Goal: Task Accomplishment & Management: Manage account settings

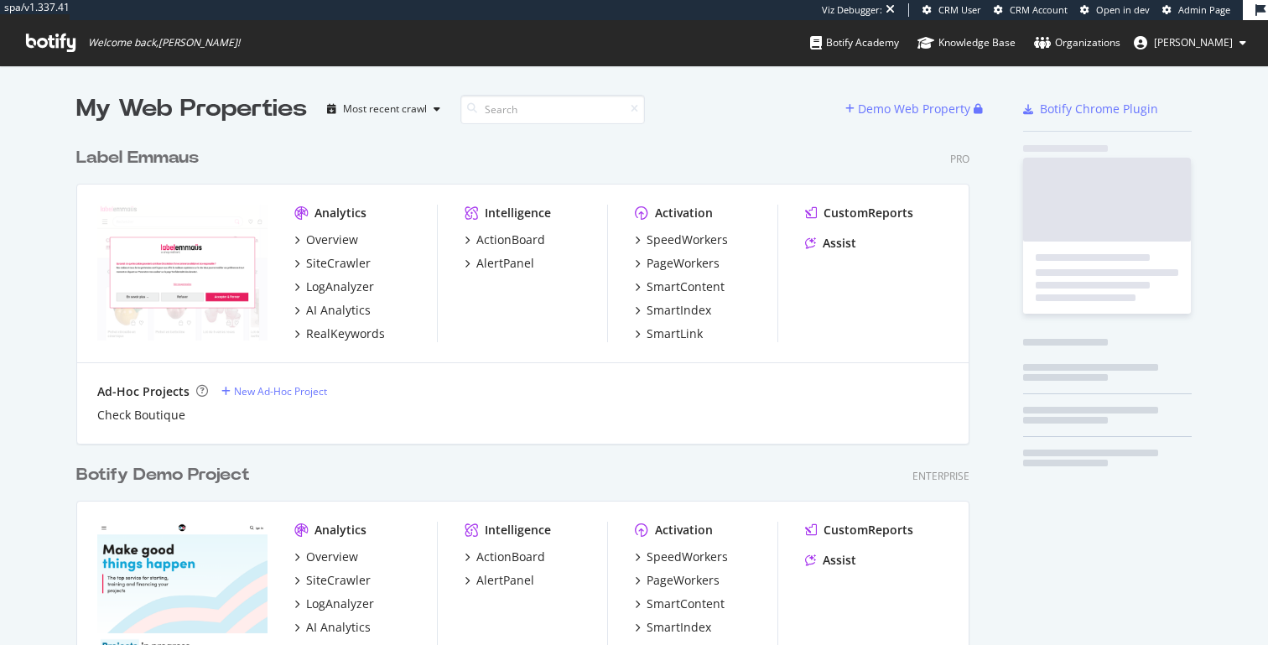
click at [1201, 37] on span "[PERSON_NAME]" at bounding box center [1193, 42] width 79 height 14
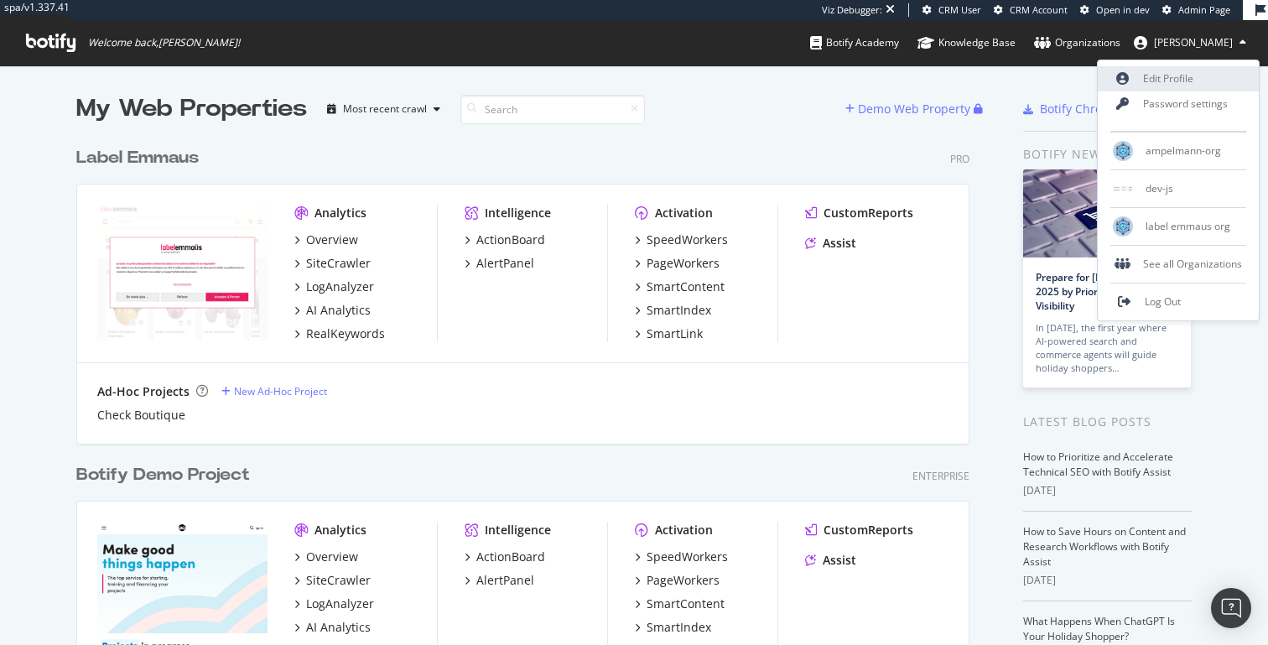
click at [1196, 78] on link "Edit Profile" at bounding box center [1178, 78] width 161 height 25
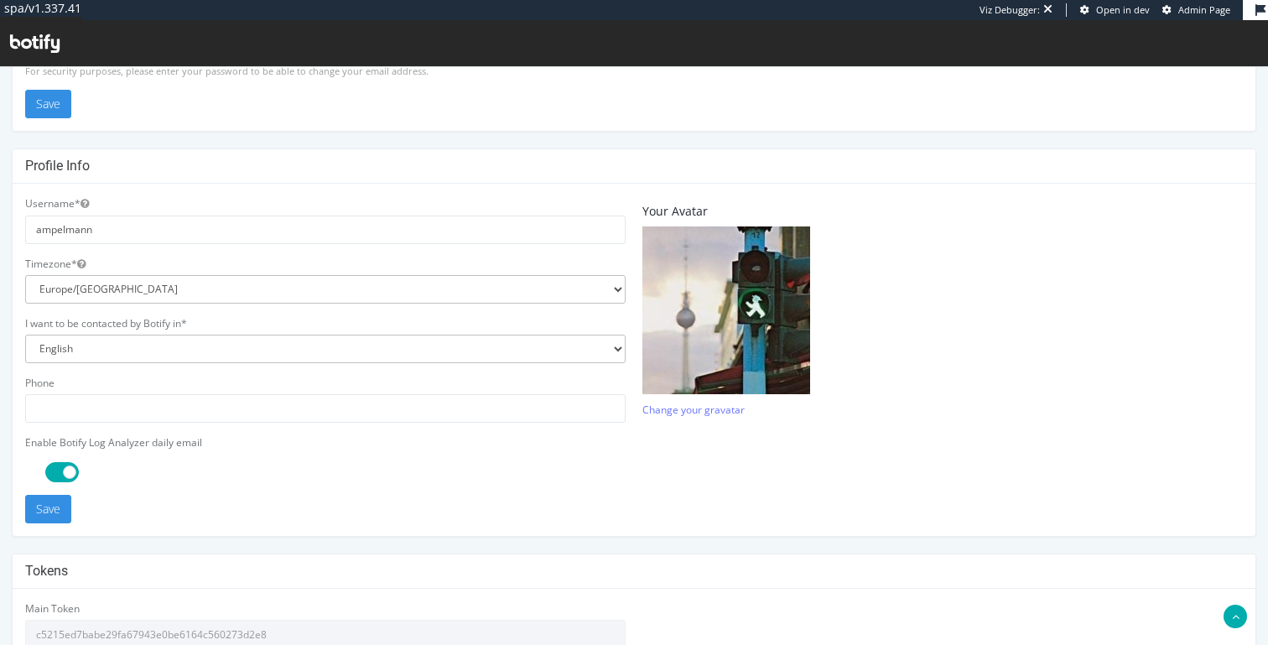
scroll to position [477, 0]
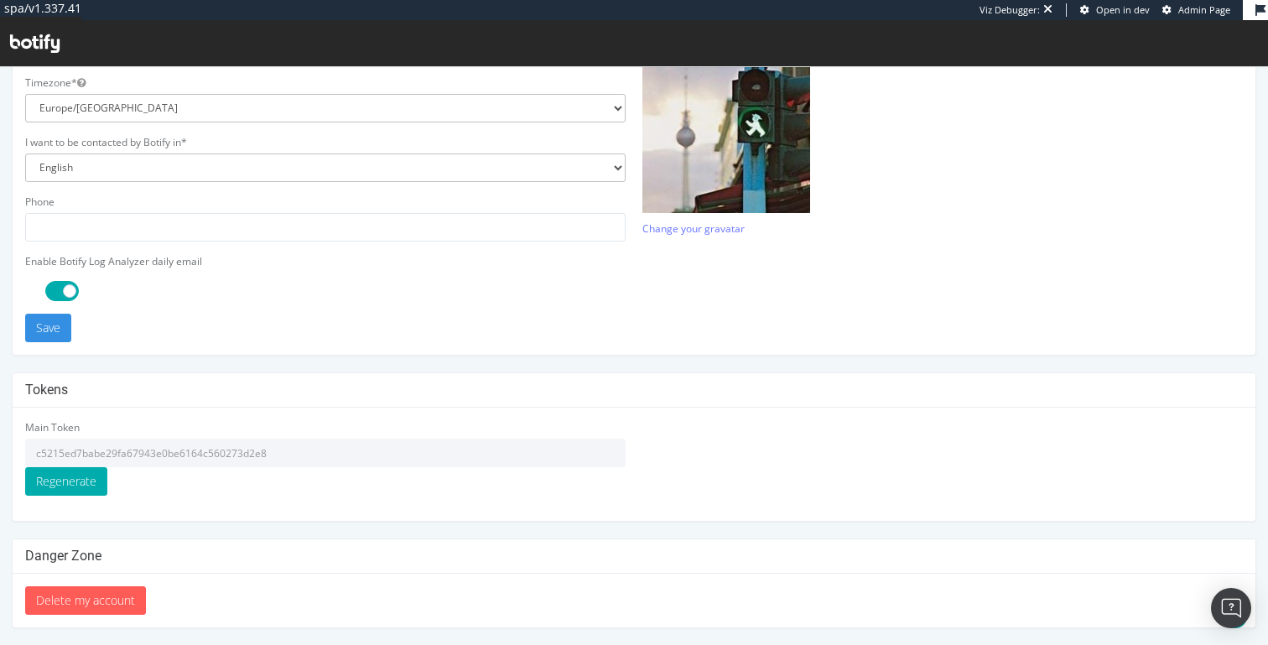
click at [370, 447] on input "c5215ed7babe29fa67943e0be6164c560273d2e8" at bounding box center [325, 453] width 600 height 29
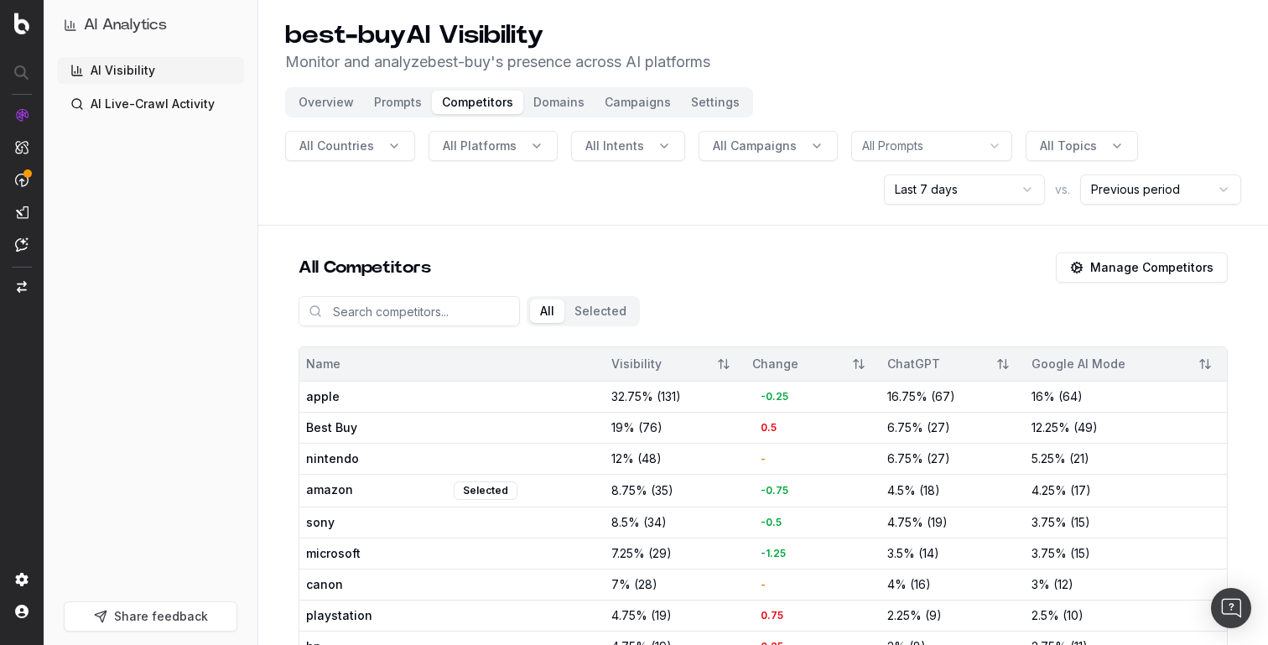
scroll to position [28, 0]
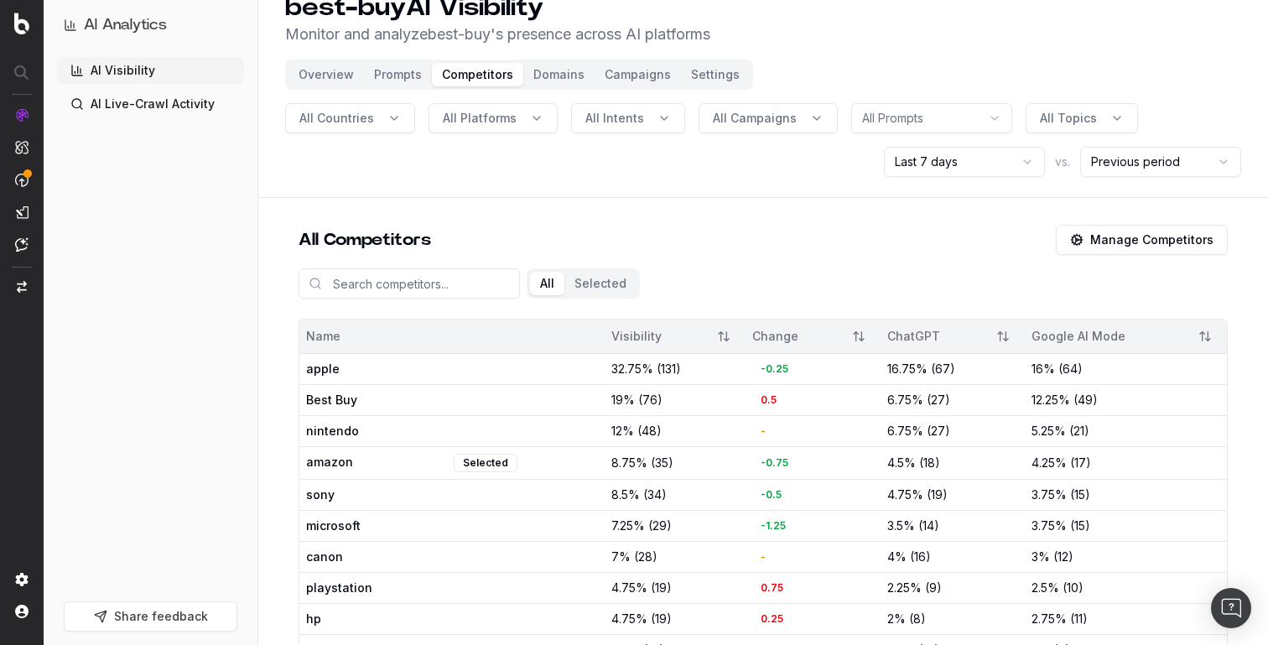
click at [1131, 245] on button "Manage Competitors" at bounding box center [1142, 240] width 172 height 30
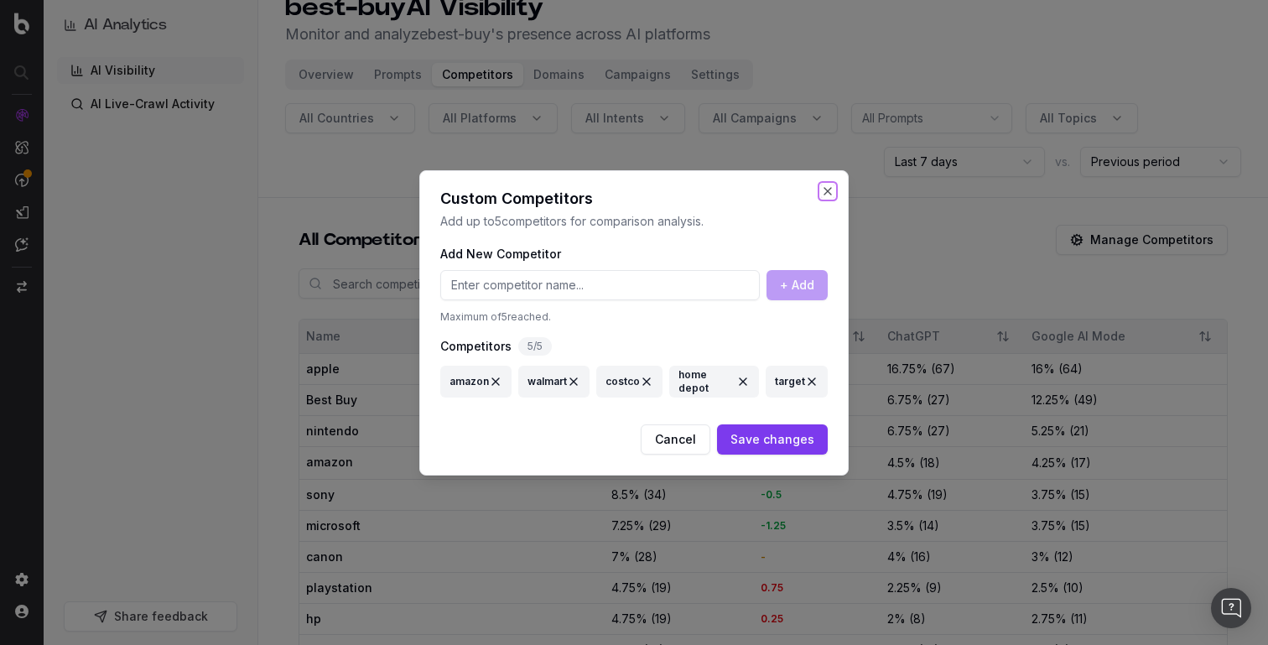
click at [827, 195] on button "Close" at bounding box center [827, 190] width 13 height 13
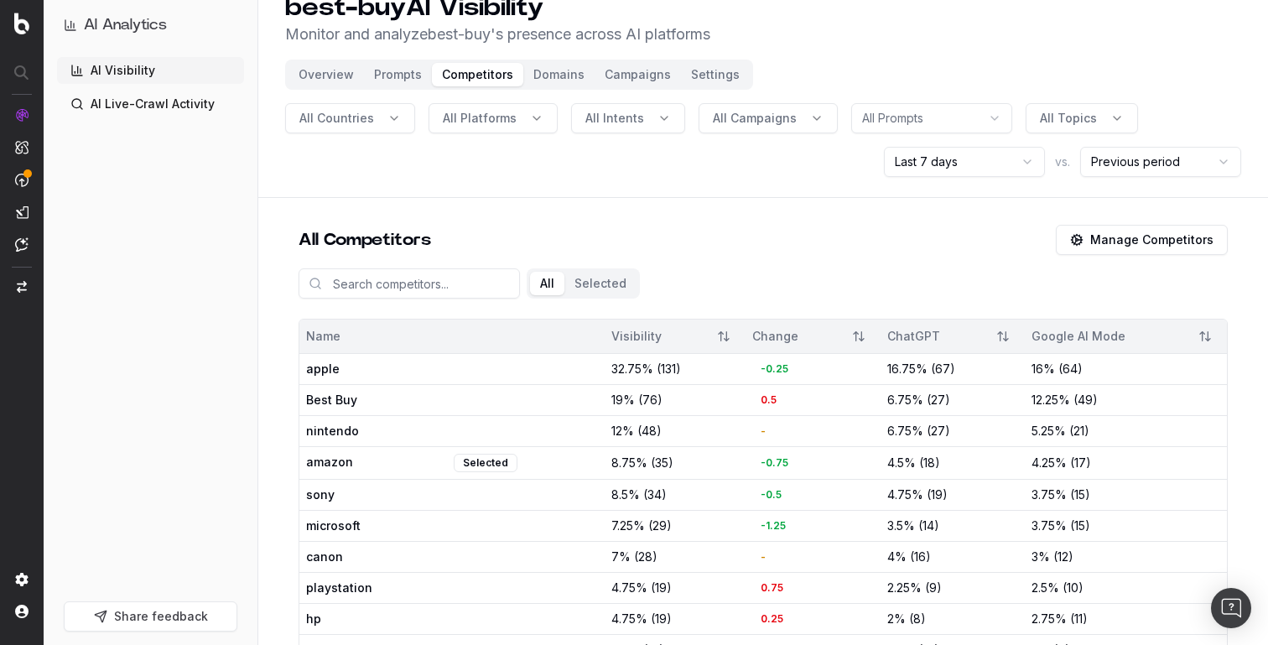
scroll to position [0, 0]
